Goal: Task Accomplishment & Management: Use online tool/utility

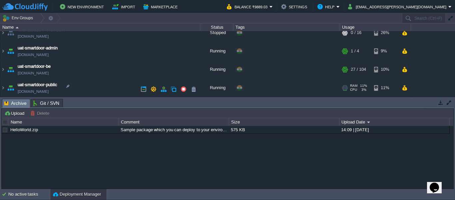
scroll to position [81, 0]
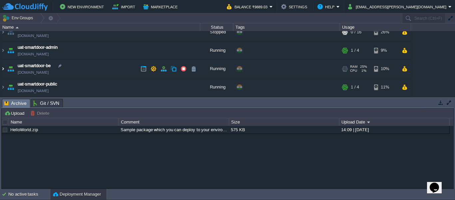
click at [4, 70] on img at bounding box center [2, 69] width 5 height 18
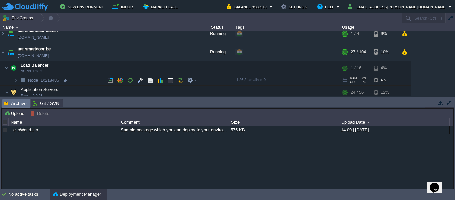
scroll to position [105, 0]
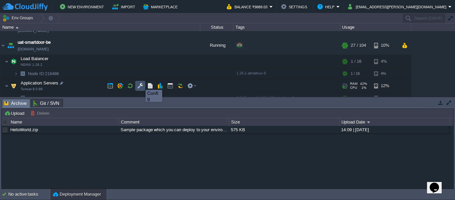
click at [140, 85] on button "button" at bounding box center [140, 86] width 6 height 6
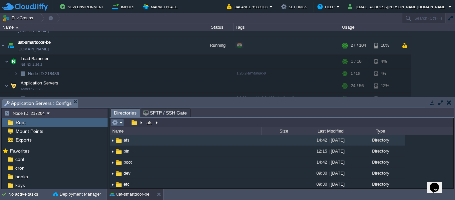
click at [125, 125] on table at bounding box center [118, 122] width 14 height 8
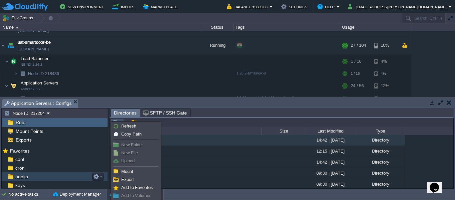
scroll to position [52, 0]
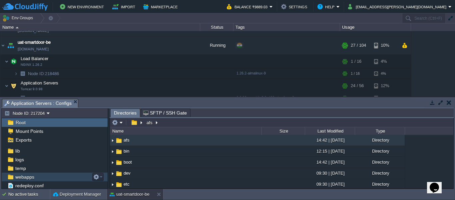
click at [34, 176] on span "webapps" at bounding box center [24, 177] width 21 height 6
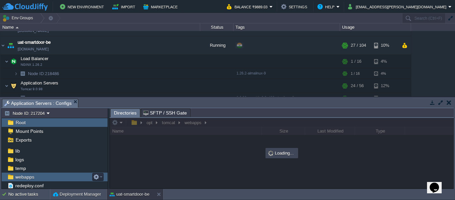
click at [34, 176] on span "webapps" at bounding box center [24, 177] width 21 height 6
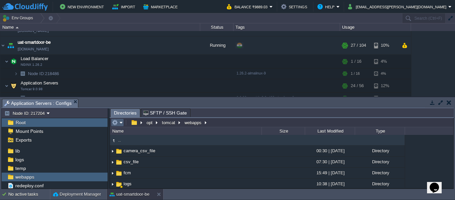
click at [122, 122] on em at bounding box center [117, 122] width 11 height 6
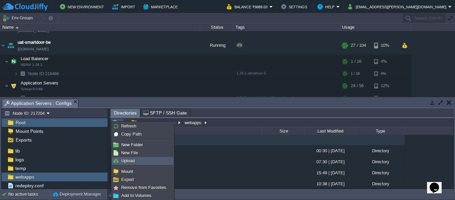
click at [133, 163] on link "Upload" at bounding box center [142, 160] width 61 height 7
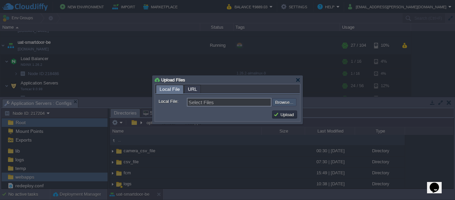
click at [282, 105] on input "file" at bounding box center [254, 102] width 84 height 8
type input "C:\fakepath\smartdoor-smartlockservice-1.1.1-SNAPSHOT.jar"
type input "smartdoor-smartlockservice-1.1.1-SNAPSHOT.jar"
click at [279, 115] on button "Upload" at bounding box center [285, 114] width 22 height 6
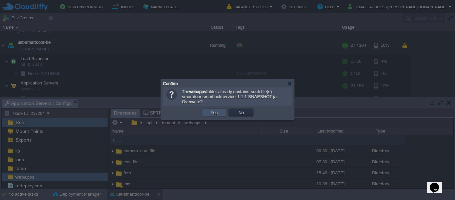
click at [209, 111] on button "Yes" at bounding box center [214, 112] width 11 height 6
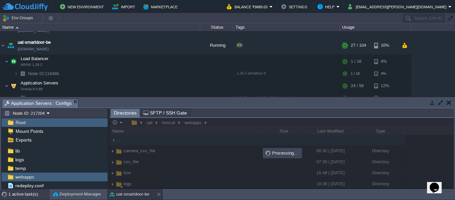
click at [34, 191] on div "1 active task(s)" at bounding box center [29, 194] width 42 height 11
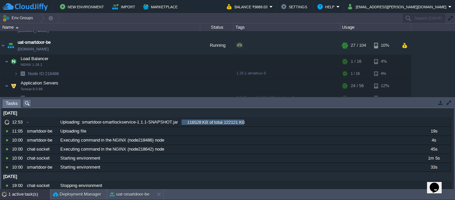
scroll to position [0, 0]
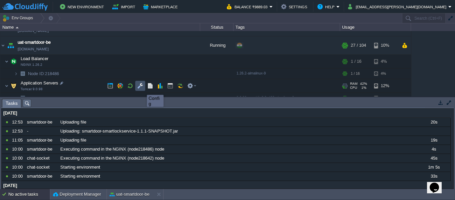
click at [142, 89] on button "button" at bounding box center [140, 86] width 6 height 6
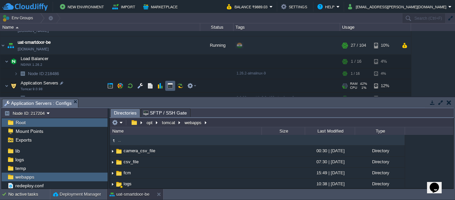
click at [170, 89] on td at bounding box center [170, 86] width 10 height 10
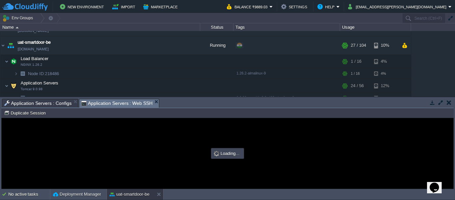
click at [127, 141] on div at bounding box center [228, 153] width 452 height 70
type input "#000000"
